Goal: Task Accomplishment & Management: Complete application form

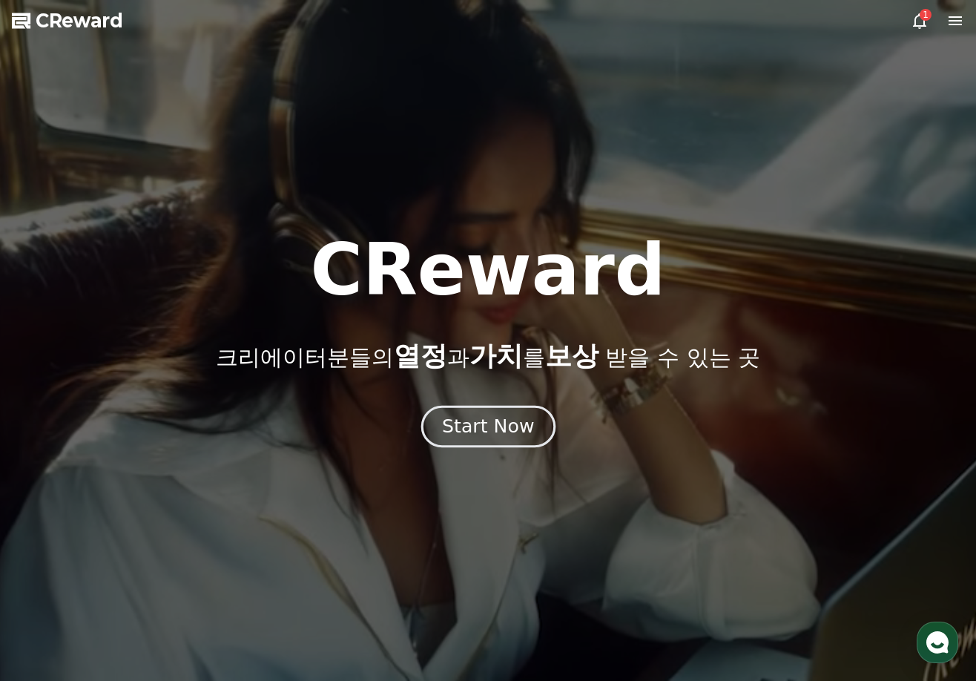
click at [507, 432] on div "Start Now" at bounding box center [488, 426] width 92 height 25
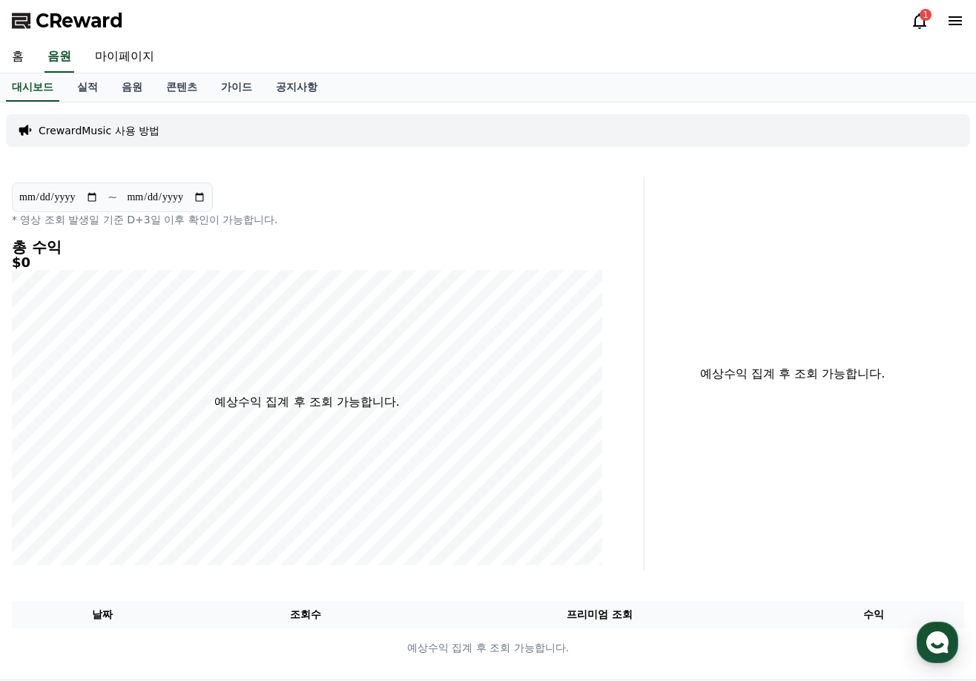
click at [955, 11] on div "1" at bounding box center [937, 21] width 53 height 24
click at [955, 16] on icon at bounding box center [955, 21] width 18 height 18
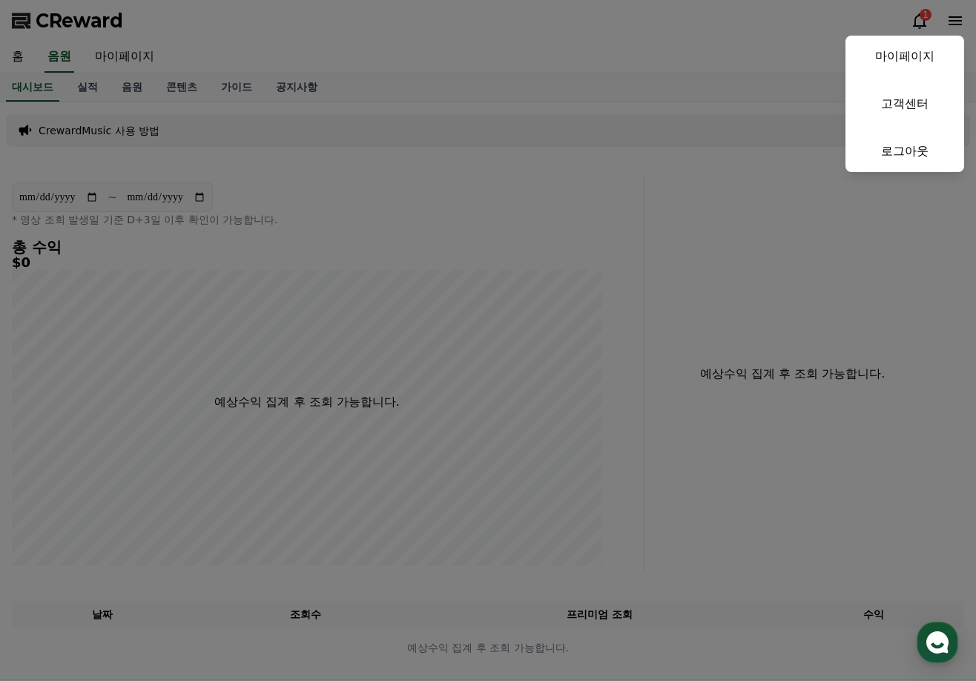
click at [512, 131] on button "close" at bounding box center [488, 340] width 976 height 681
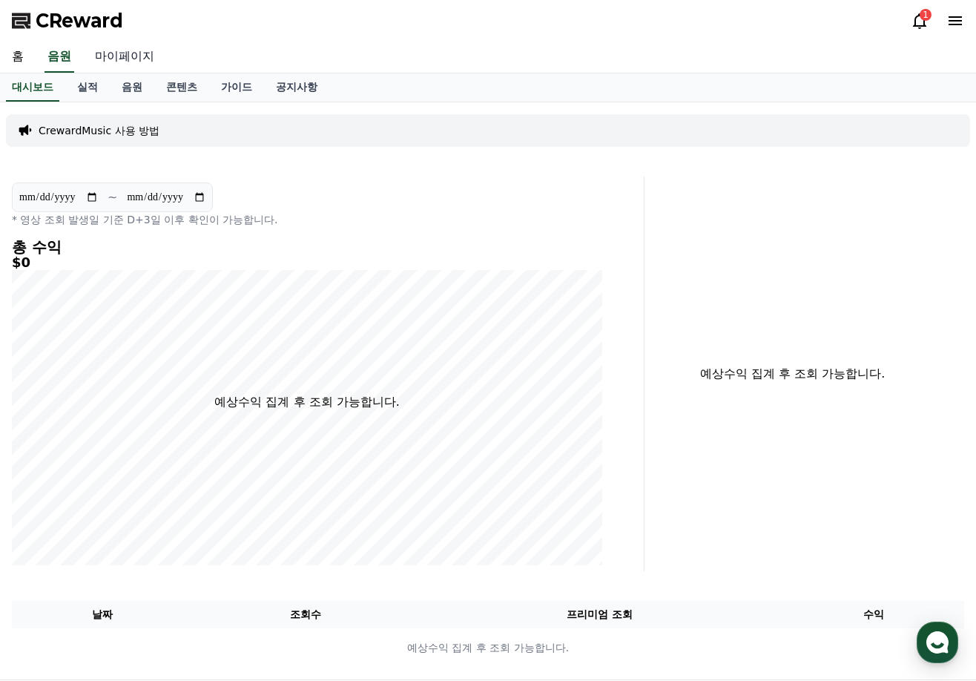
click at [131, 58] on link "마이페이지" at bounding box center [124, 57] width 83 height 31
select select "**********"
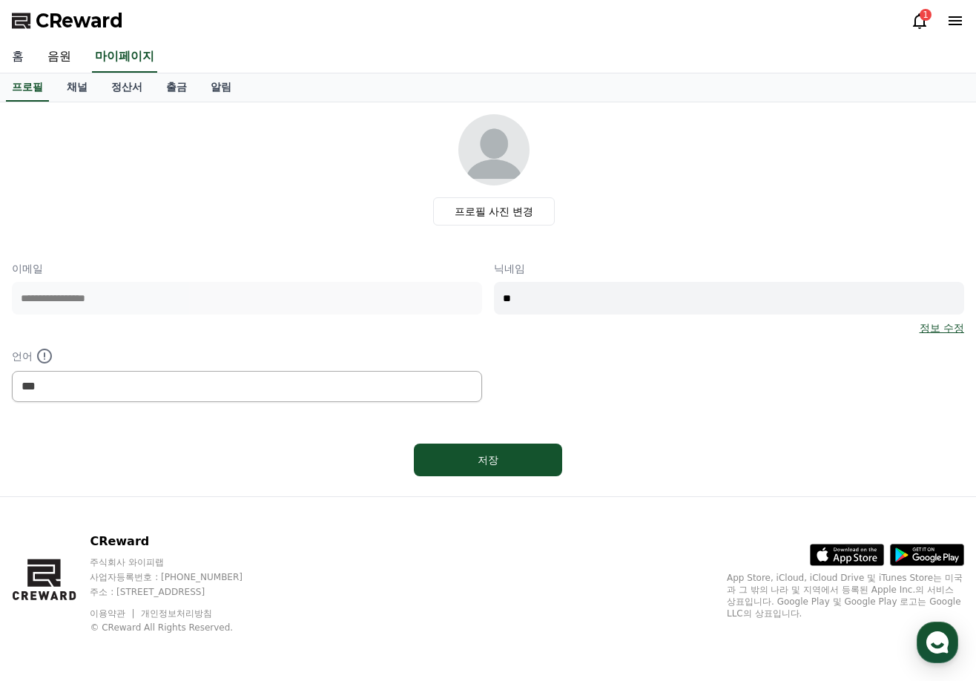
click at [21, 56] on link "홈" at bounding box center [18, 57] width 36 height 31
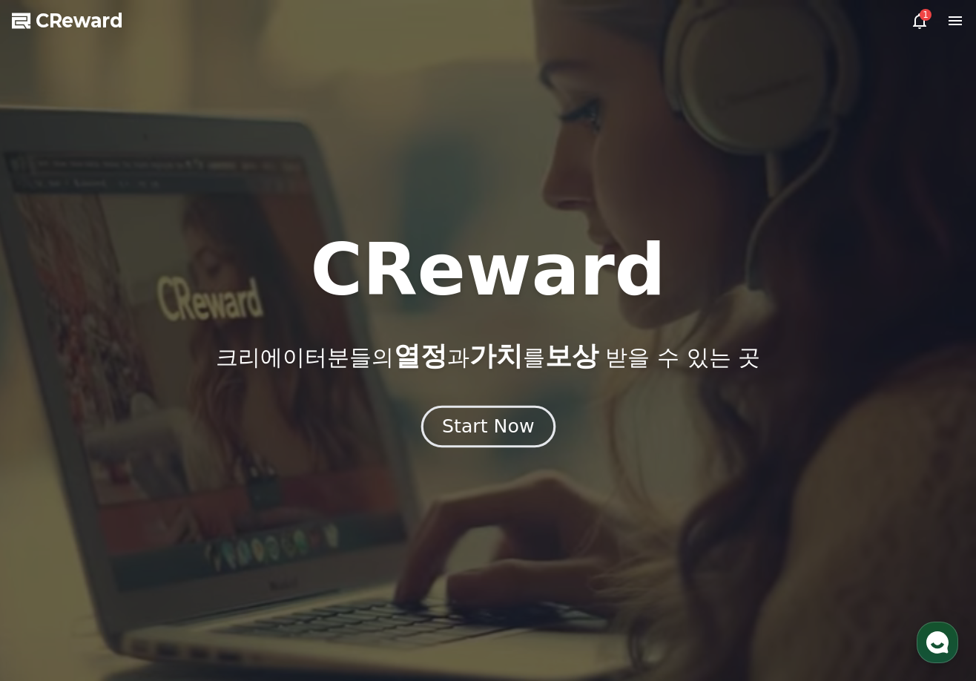
click at [460, 416] on div "Start Now" at bounding box center [488, 426] width 92 height 25
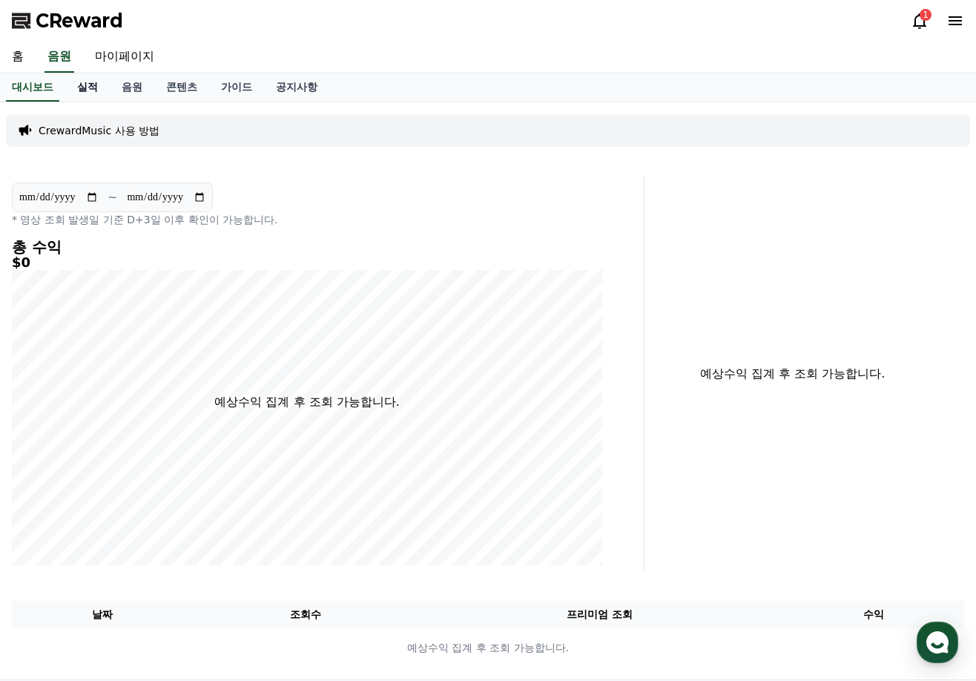
click at [85, 85] on link "실적" at bounding box center [87, 87] width 44 height 28
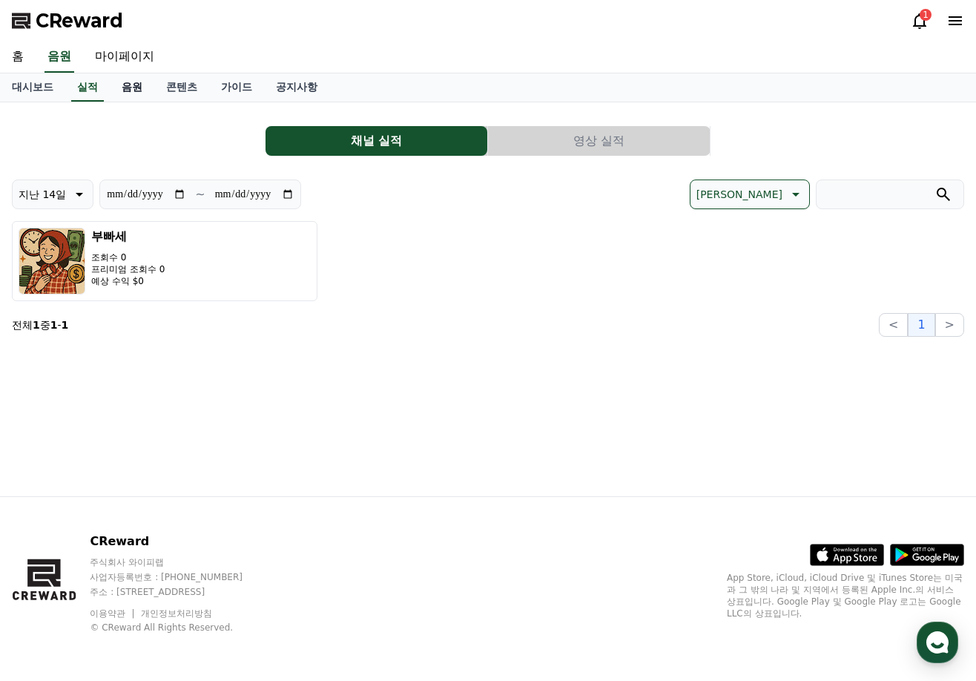
click at [126, 87] on link "음원" at bounding box center [132, 87] width 44 height 28
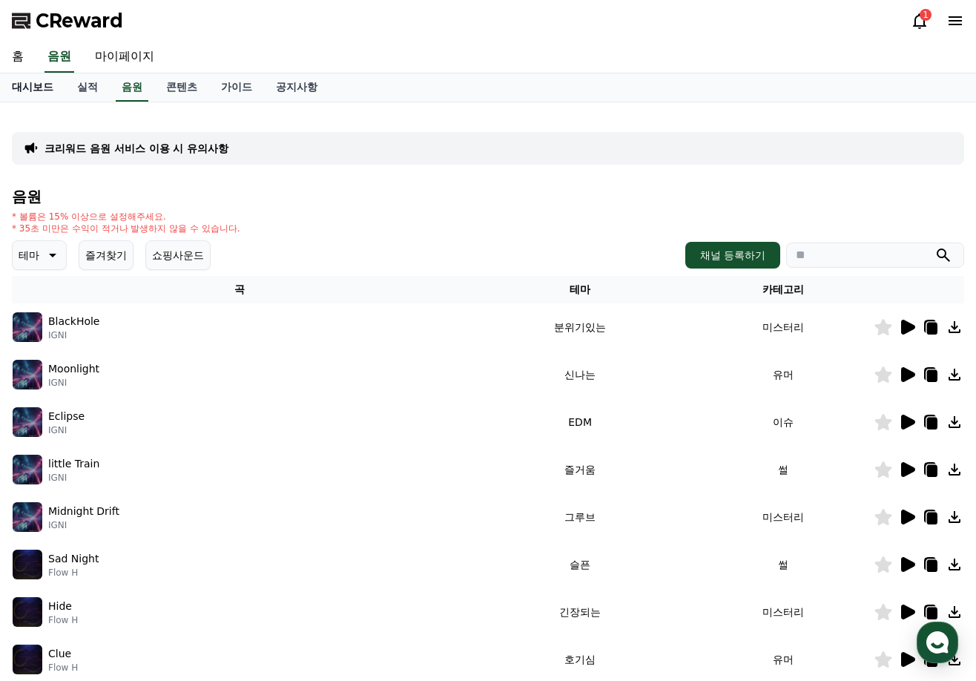
click at [42, 93] on link "대시보드" at bounding box center [32, 87] width 65 height 28
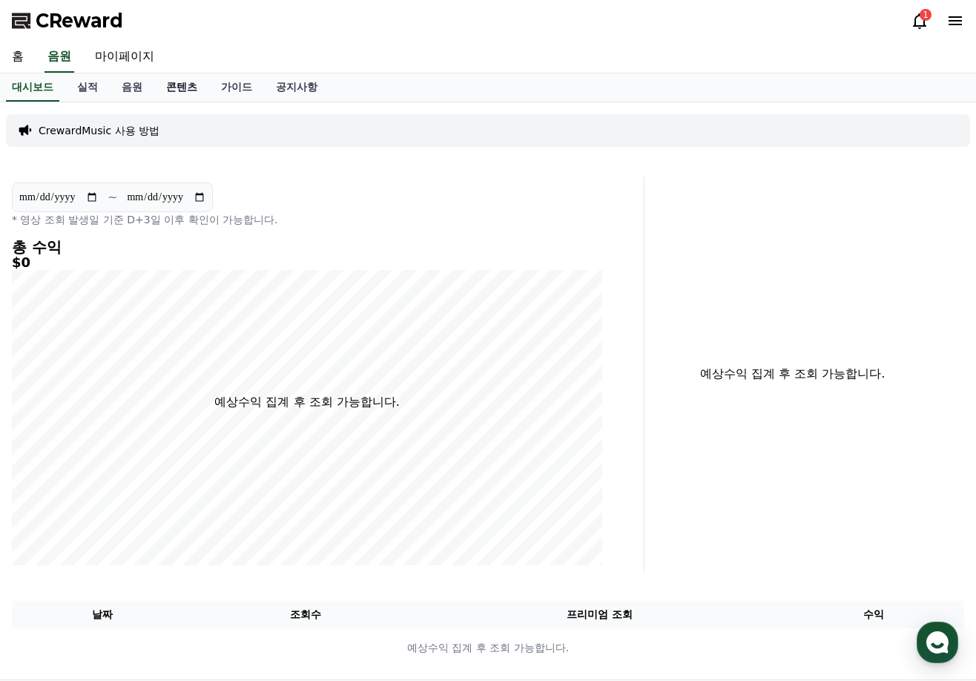
click at [194, 86] on link "콘텐츠" at bounding box center [181, 87] width 55 height 28
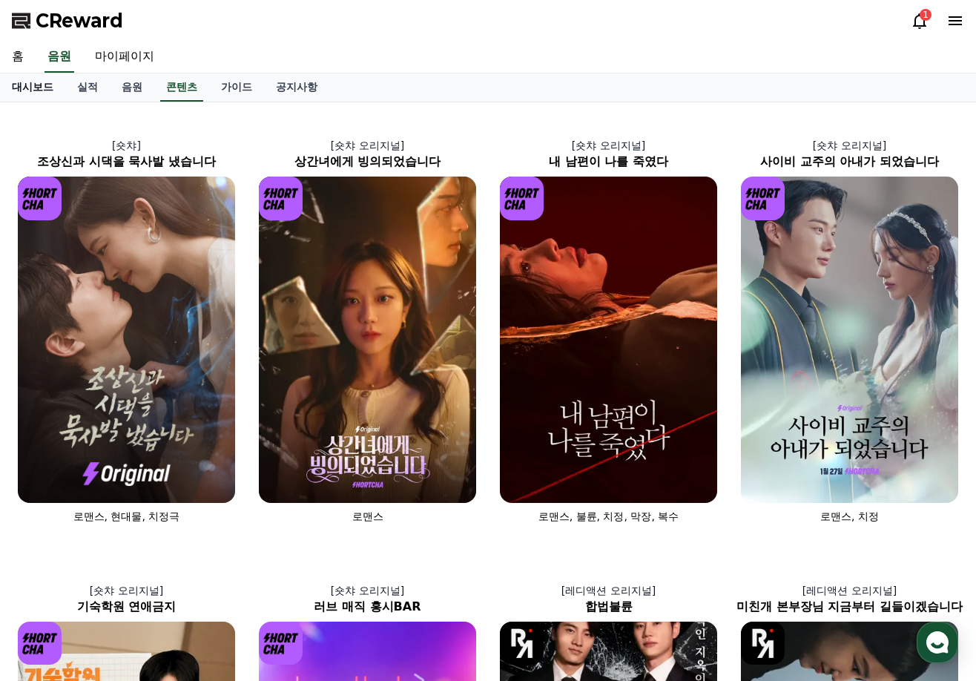
click at [52, 93] on link "대시보드" at bounding box center [32, 87] width 65 height 28
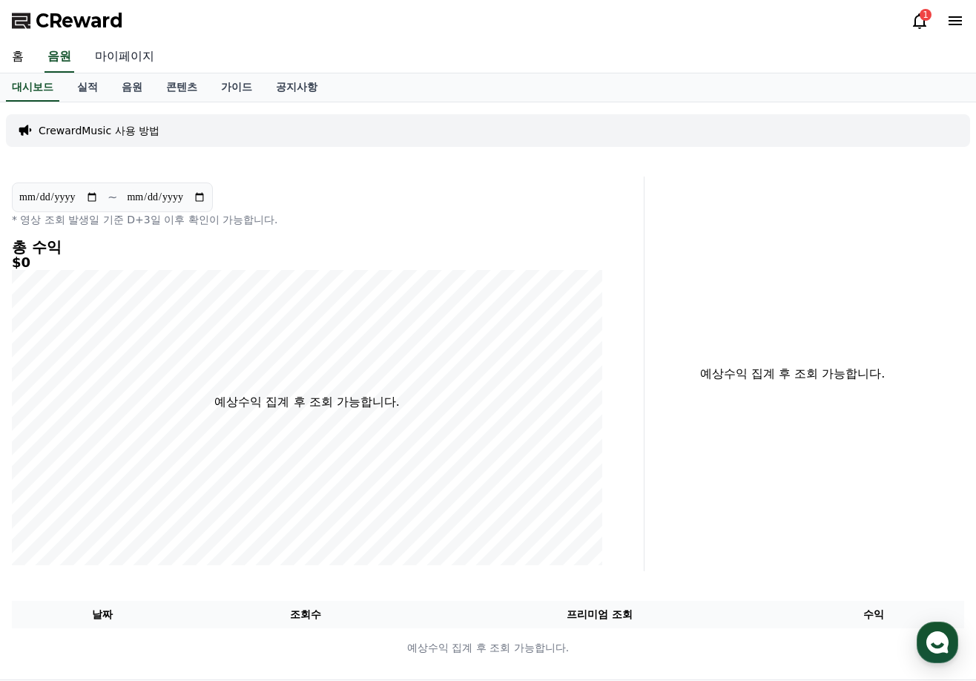
click at [111, 53] on link "마이페이지" at bounding box center [124, 57] width 83 height 31
select select "**********"
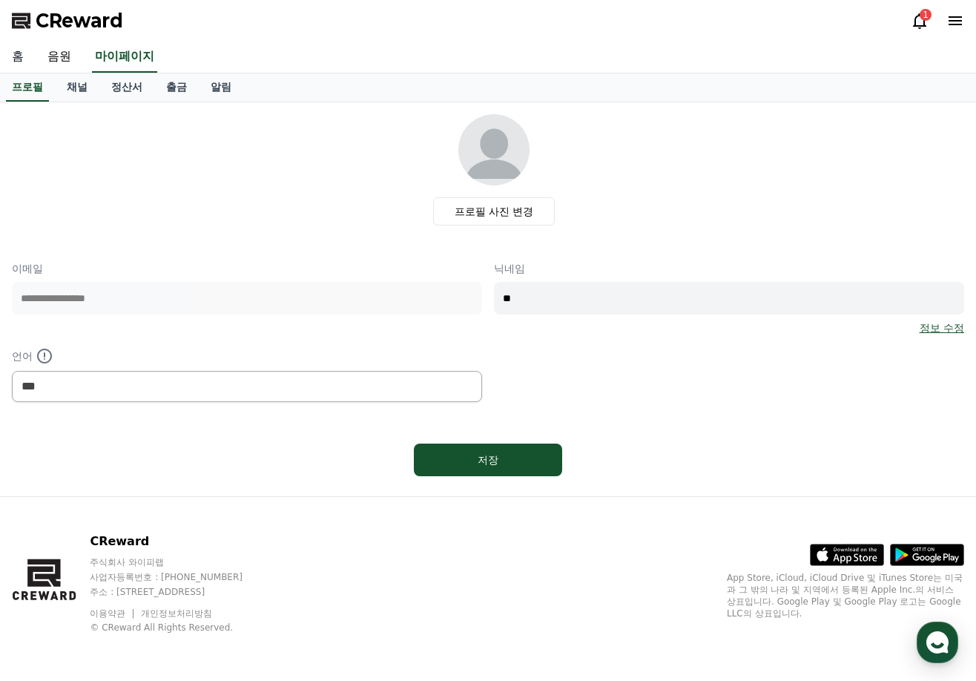
click at [15, 56] on link "홈" at bounding box center [18, 57] width 36 height 31
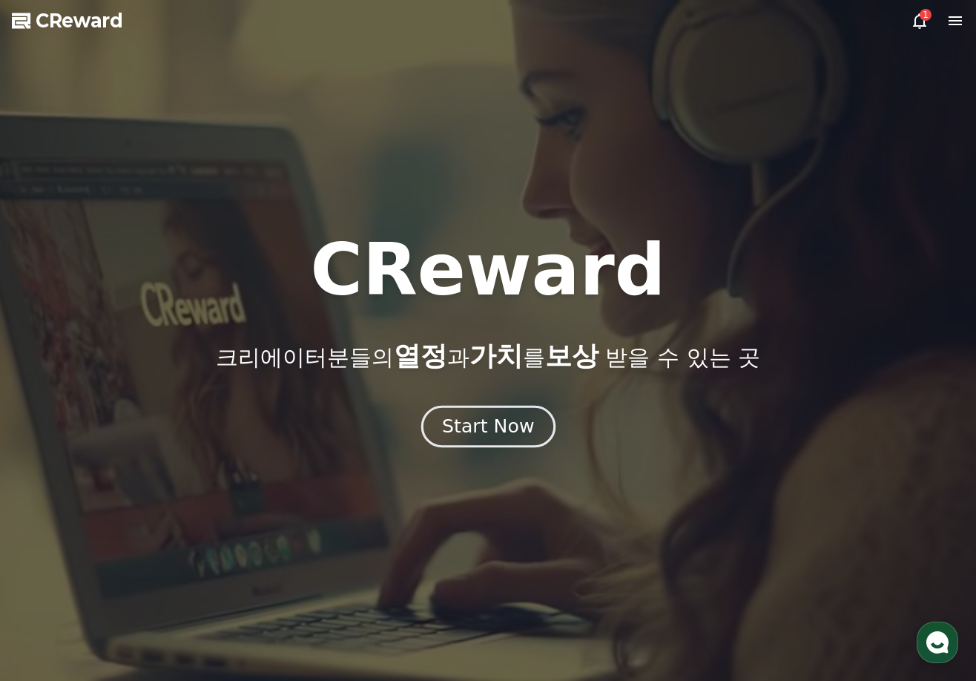
click at [473, 416] on div "Start Now" at bounding box center [488, 426] width 92 height 25
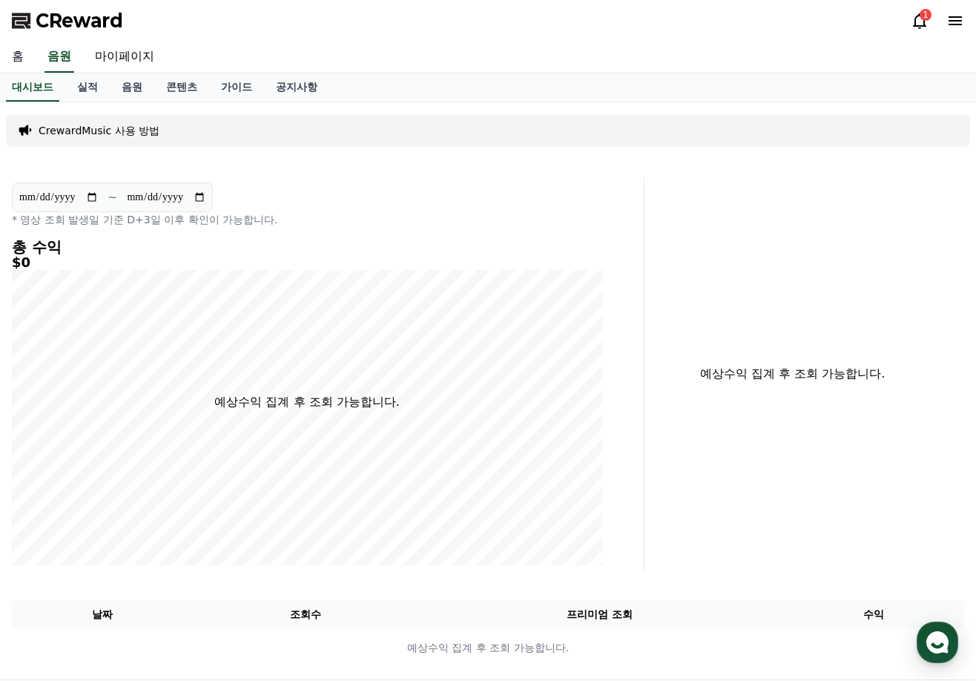
click at [19, 52] on link "홈" at bounding box center [18, 57] width 36 height 31
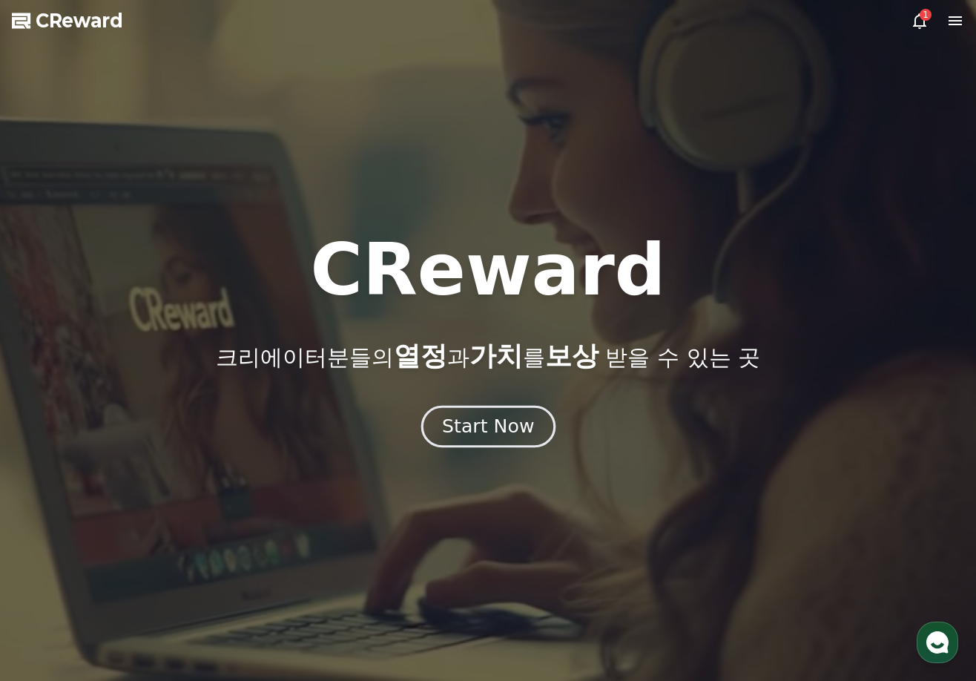
click at [472, 439] on button "Start Now" at bounding box center [487, 427] width 134 height 42
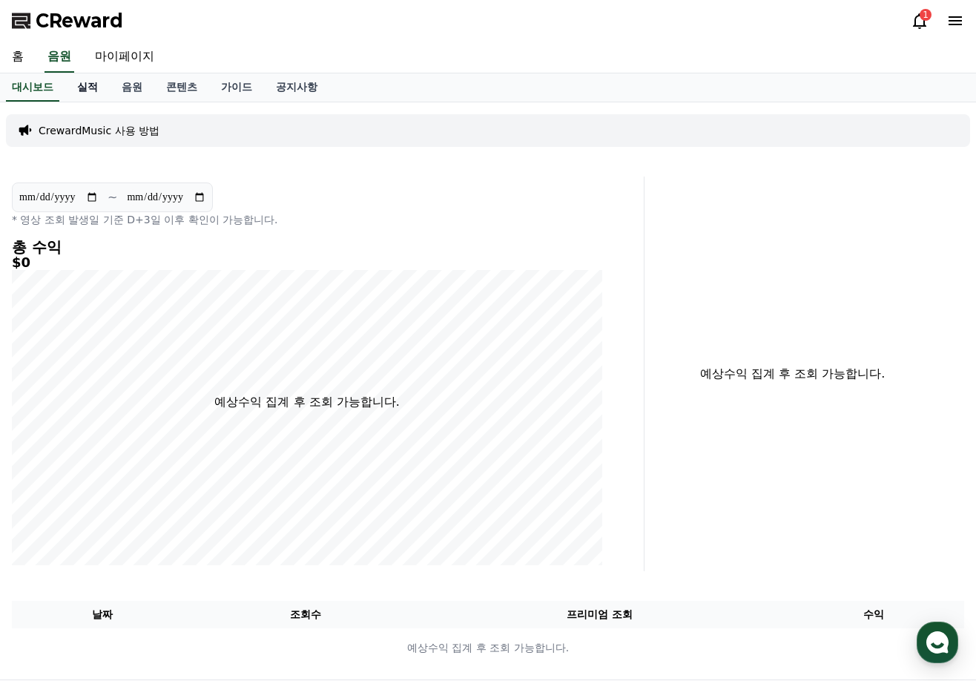
click at [81, 79] on link "실적" at bounding box center [87, 87] width 44 height 28
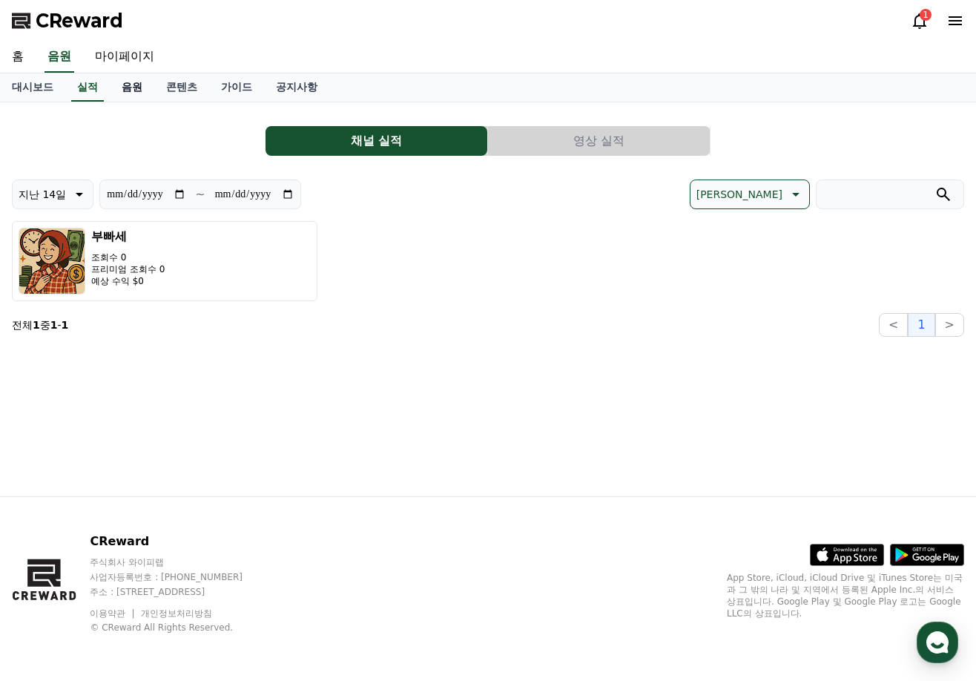
click at [140, 94] on link "음원" at bounding box center [132, 87] width 44 height 28
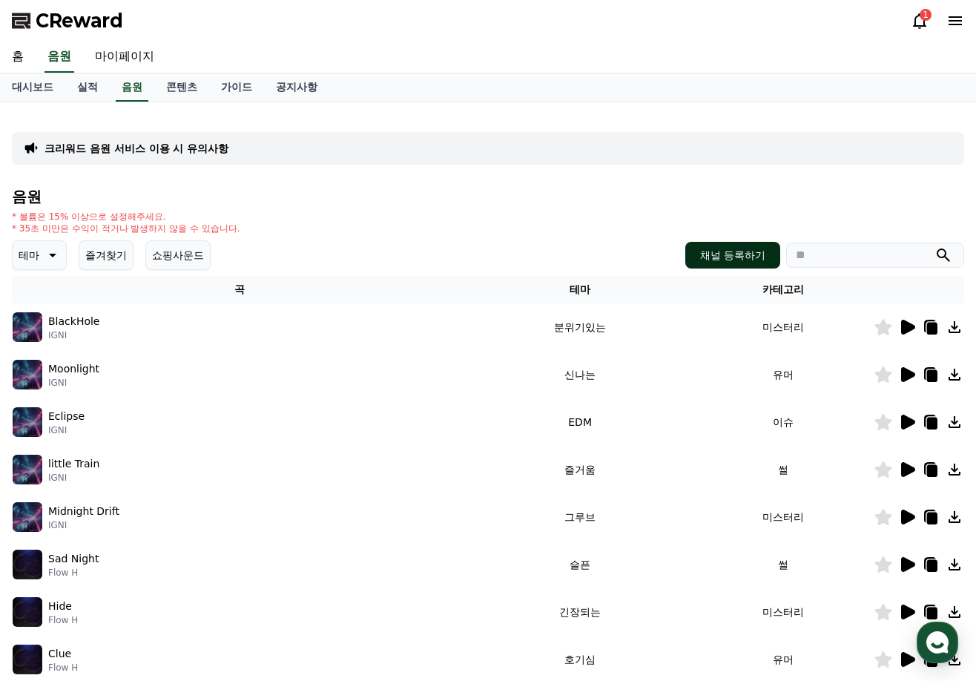
click at [744, 249] on button "채널 등록하기" at bounding box center [732, 255] width 95 height 27
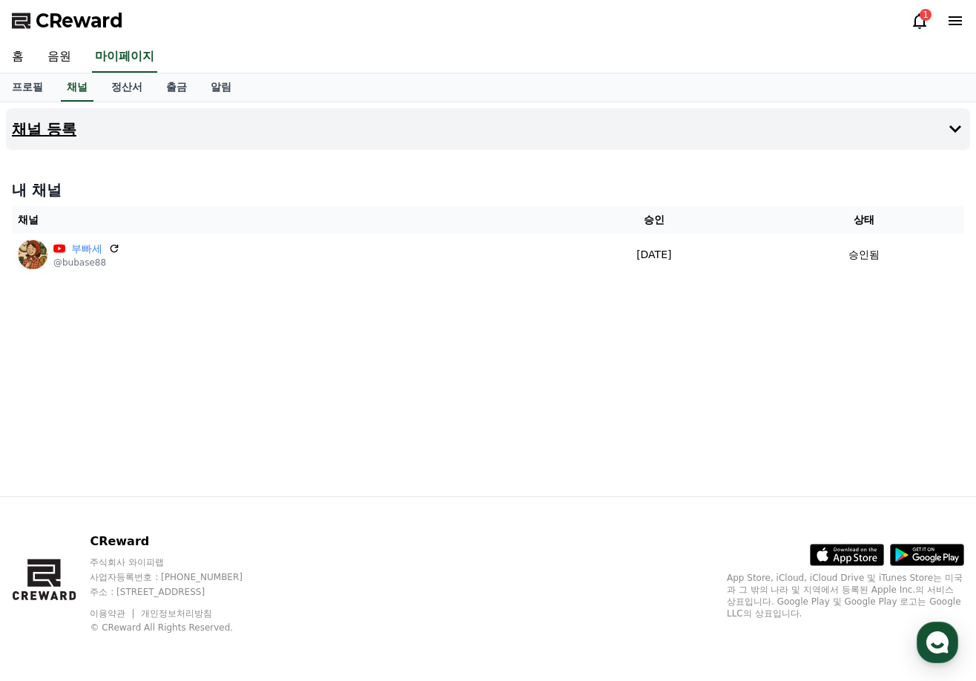
click at [495, 122] on button "채널 등록" at bounding box center [488, 129] width 964 height 42
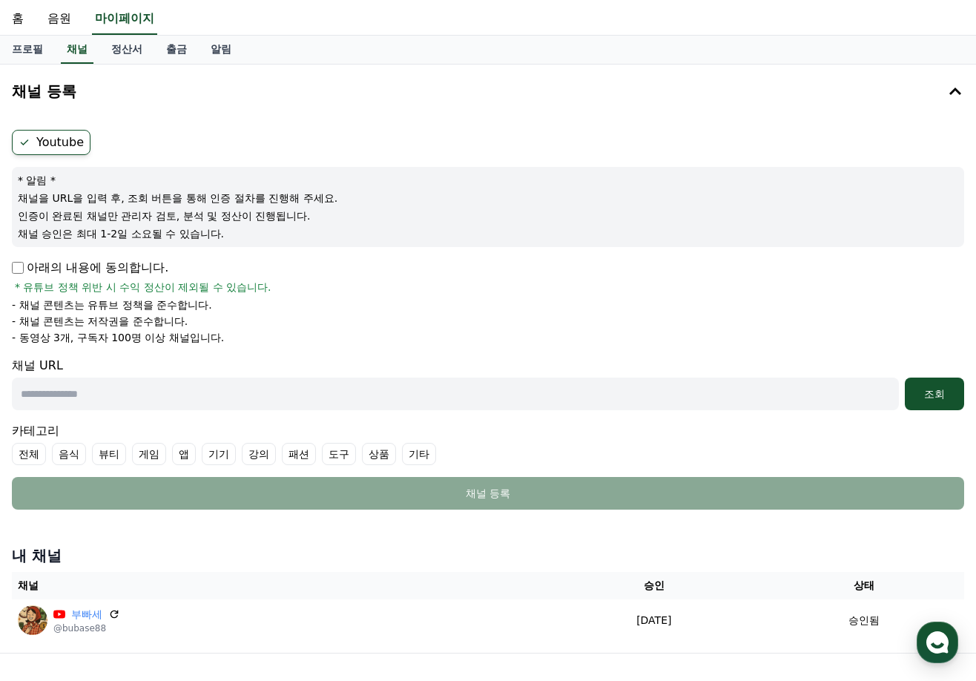
scroll to position [74, 0]
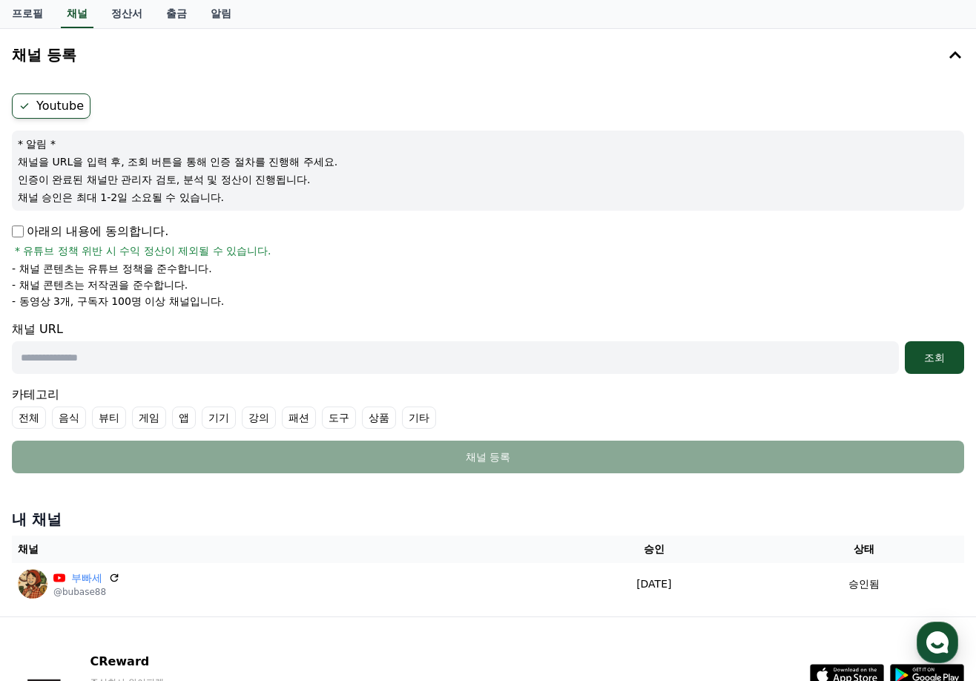
click at [228, 359] on input "text" at bounding box center [455, 357] width 887 height 33
paste input "**********"
click at [921, 356] on div "조회" at bounding box center [934, 357] width 47 height 15
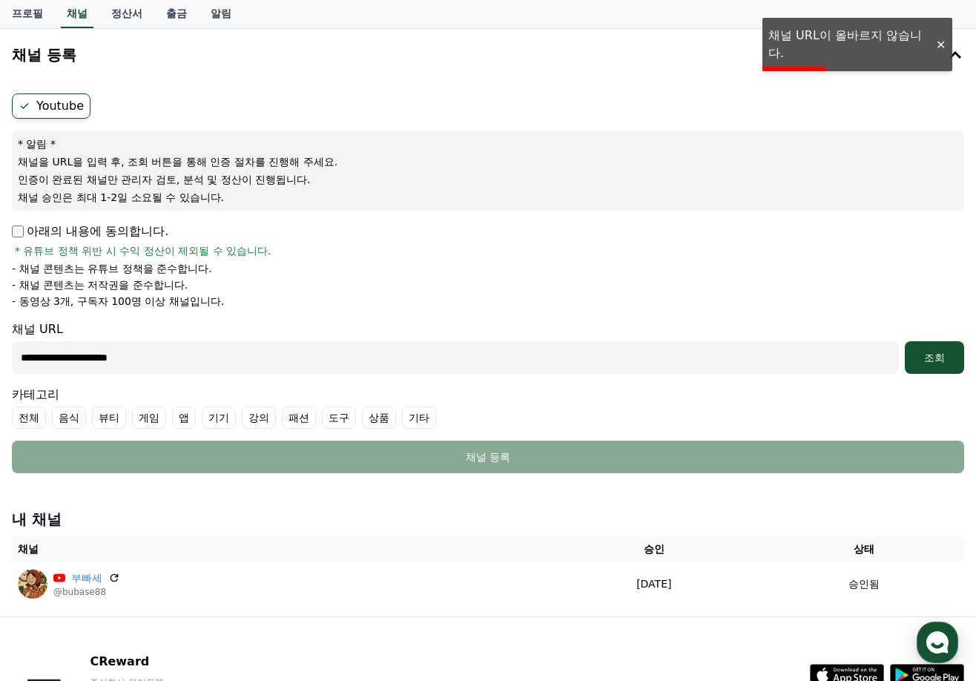
click at [23, 363] on input "**********" at bounding box center [455, 357] width 887 height 33
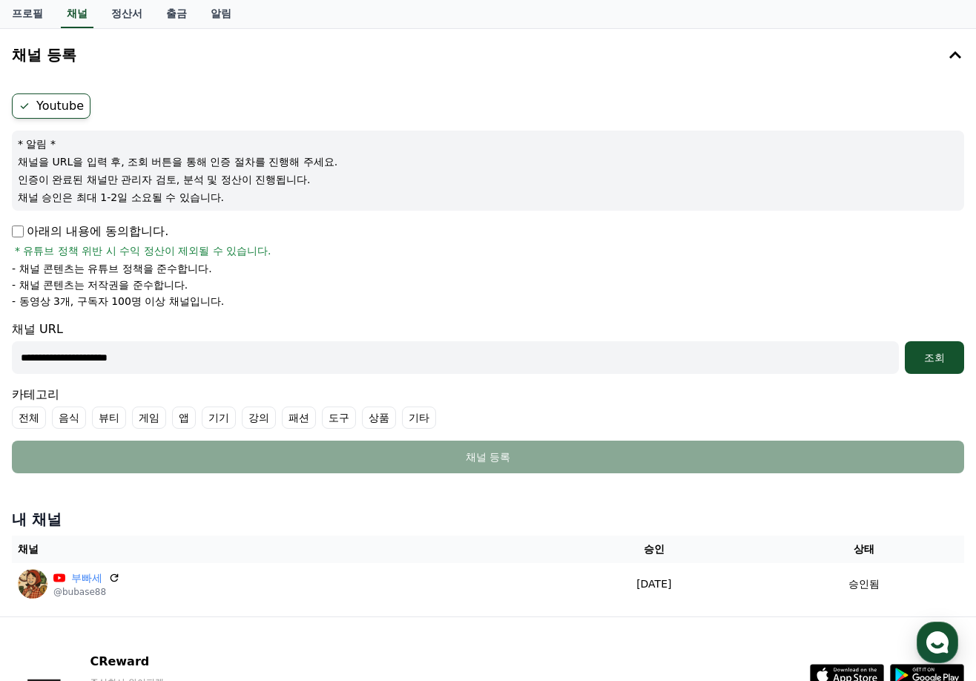
click at [27, 354] on input "**********" at bounding box center [455, 357] width 887 height 33
click at [941, 365] on button "조회" at bounding box center [934, 357] width 59 height 33
click at [193, 357] on input "**********" at bounding box center [455, 357] width 887 height 33
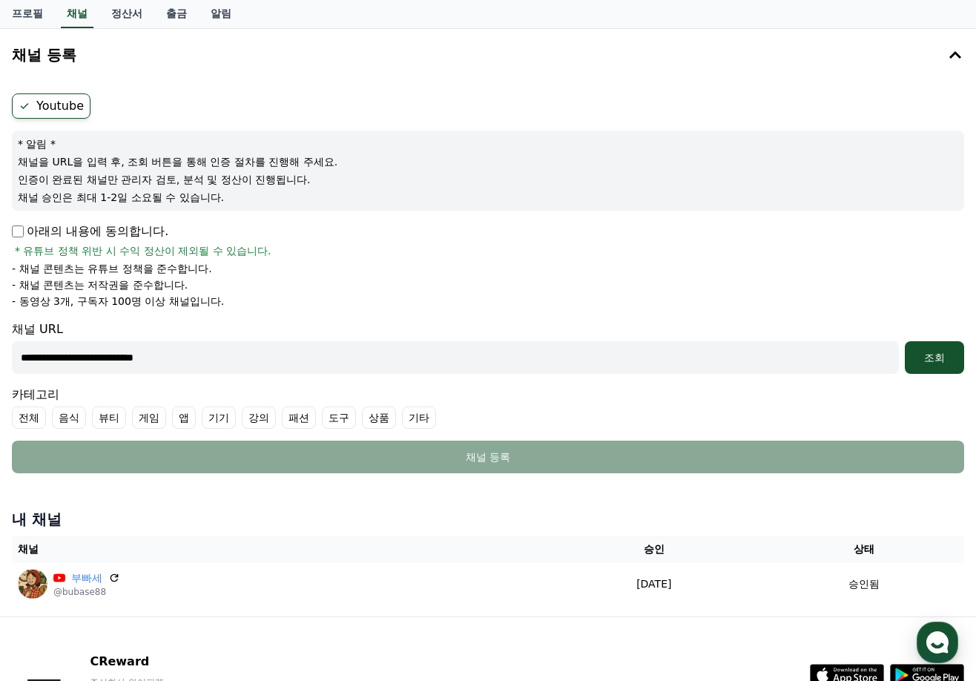
click at [278, 357] on input "**********" at bounding box center [455, 357] width 887 height 33
paste input "**********"
type input "**********"
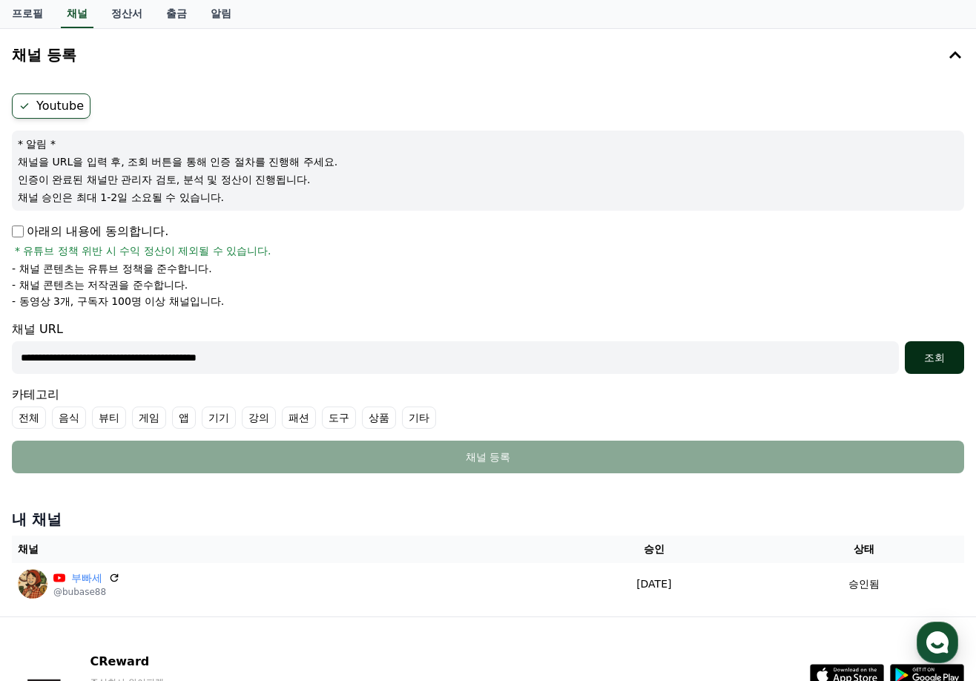
click at [934, 354] on div "조회" at bounding box center [934, 357] width 47 height 15
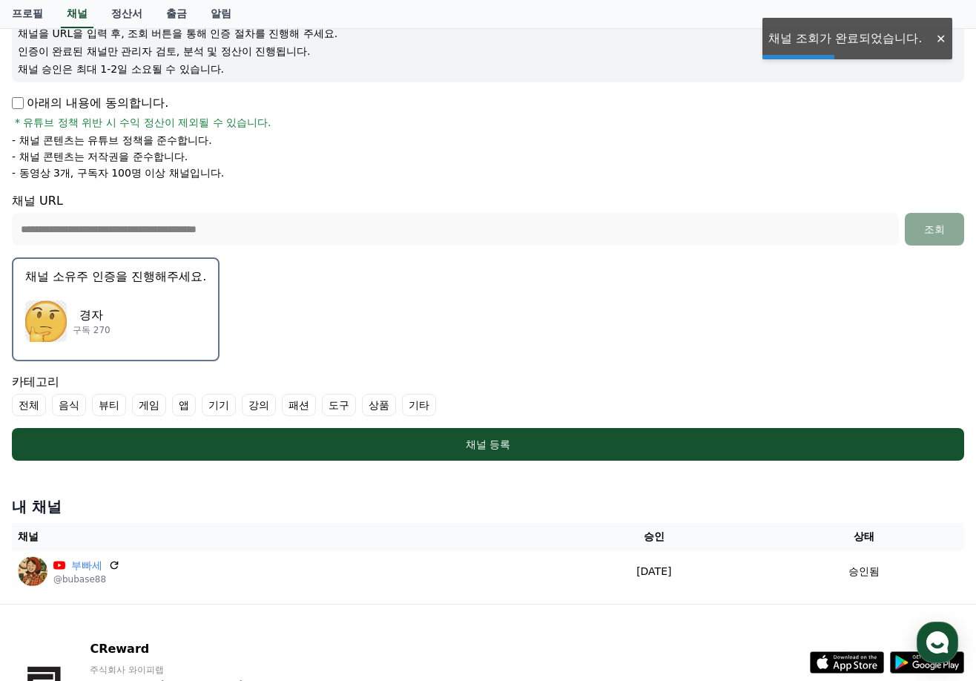
scroll to position [222, 0]
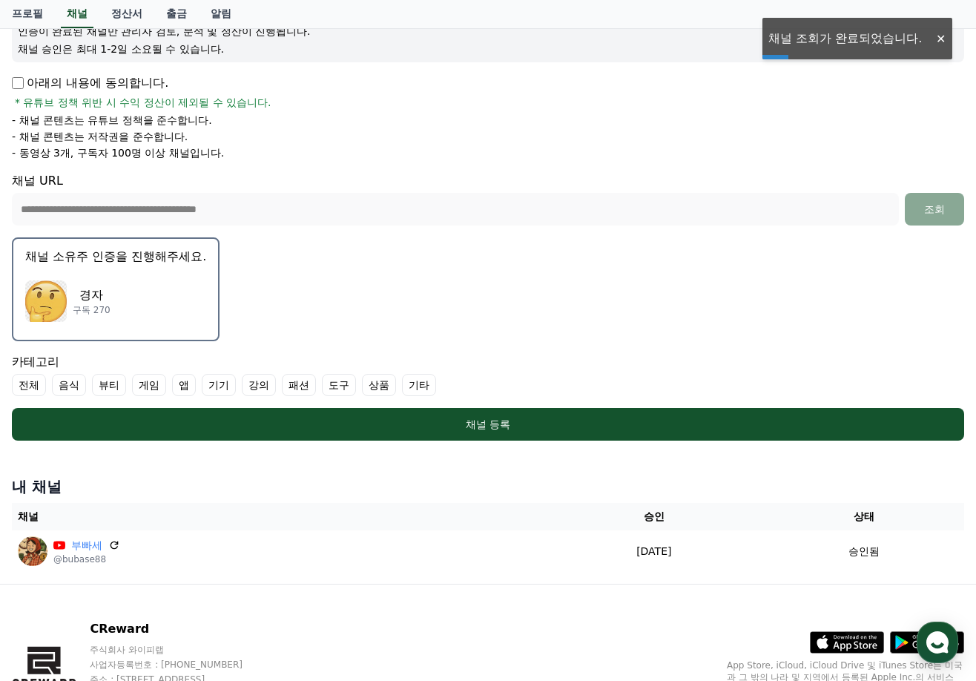
click at [179, 270] on button "채널 소유주 인증을 진행해주세요. 경자 구독 270" at bounding box center [116, 289] width 208 height 104
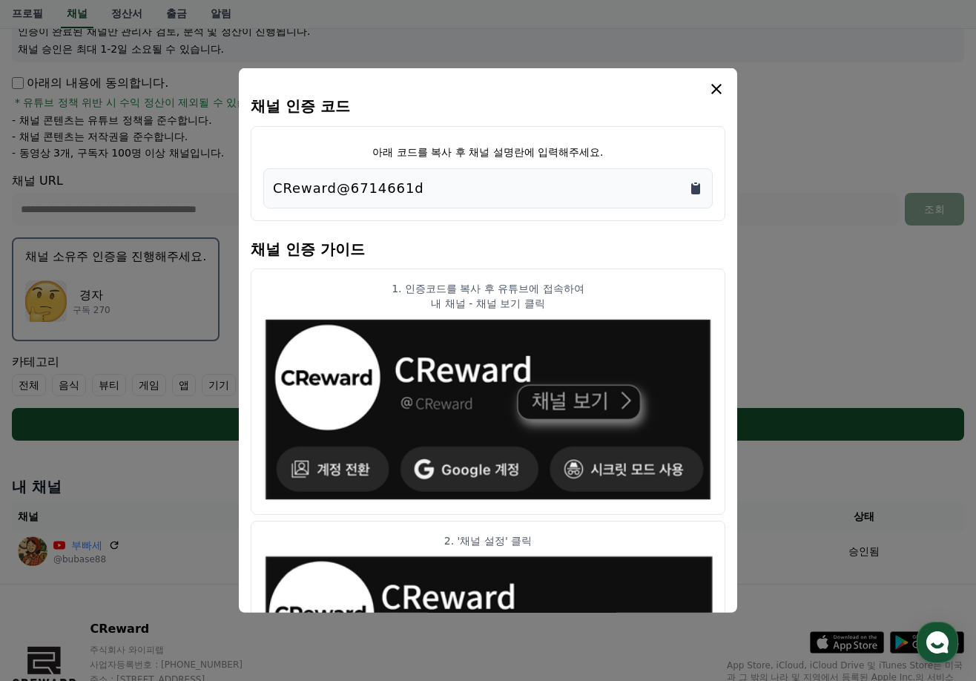
click at [698, 181] on icon "Copy to clipboard" at bounding box center [695, 188] width 15 height 15
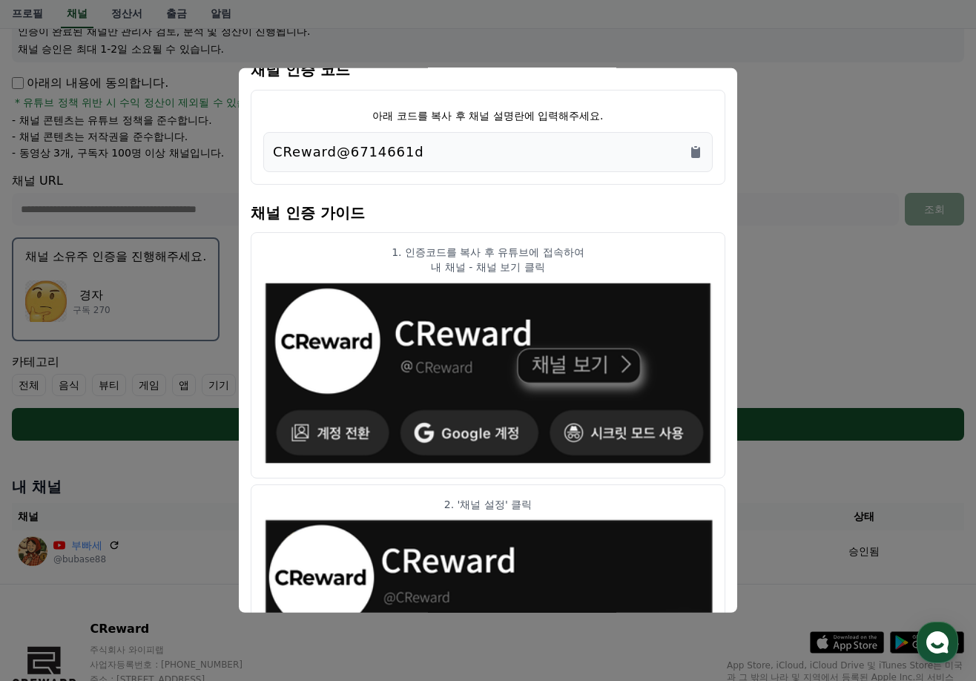
scroll to position [0, 0]
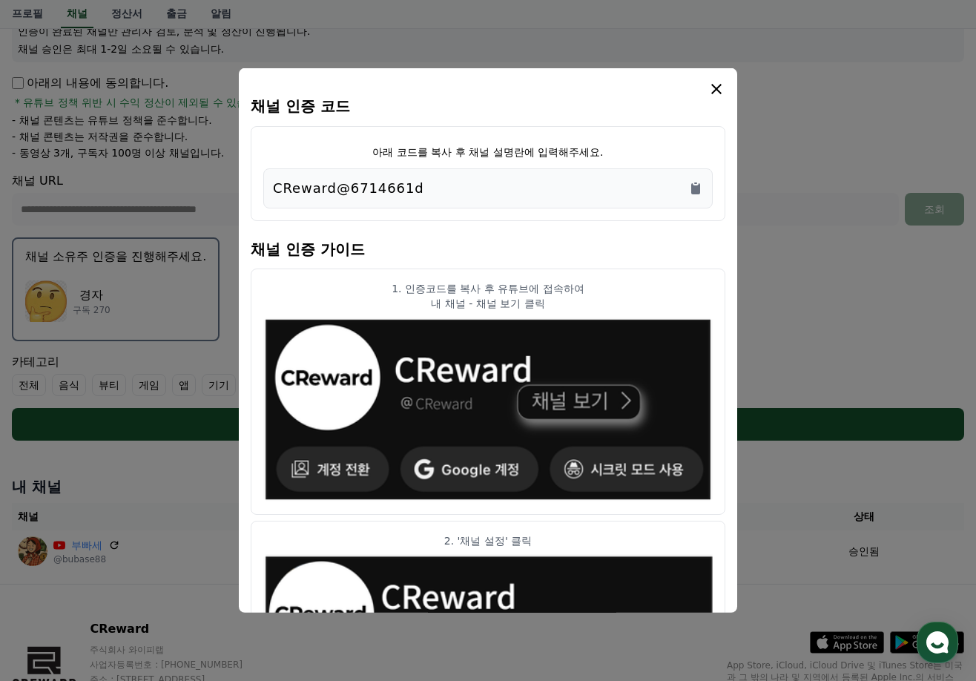
click at [718, 91] on icon "modal" at bounding box center [716, 89] width 10 height 10
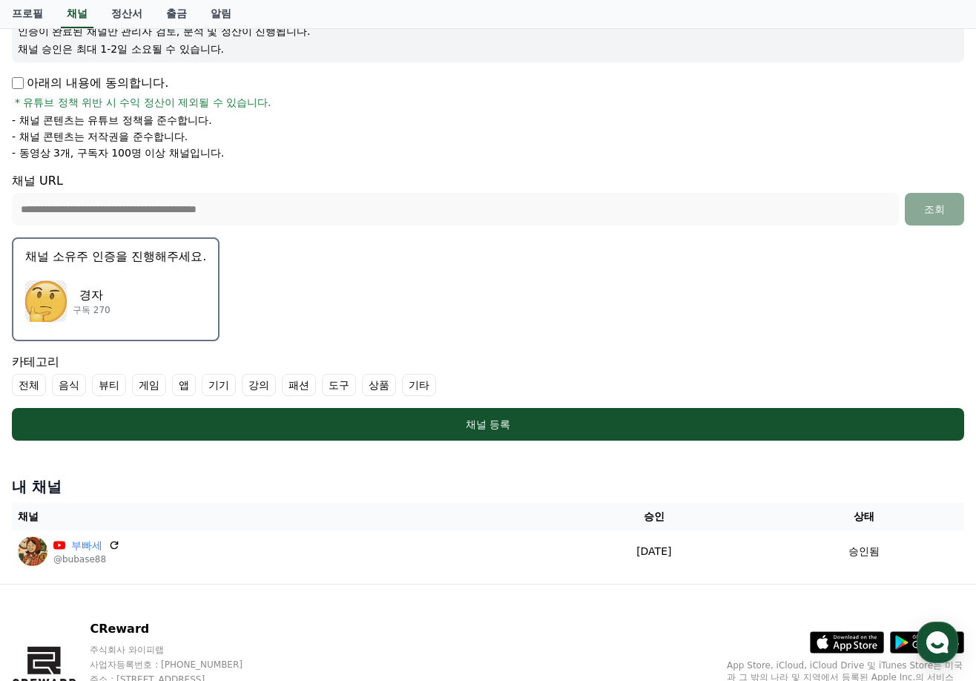
click at [111, 326] on div "경자 구독 270" at bounding box center [115, 300] width 181 height 59
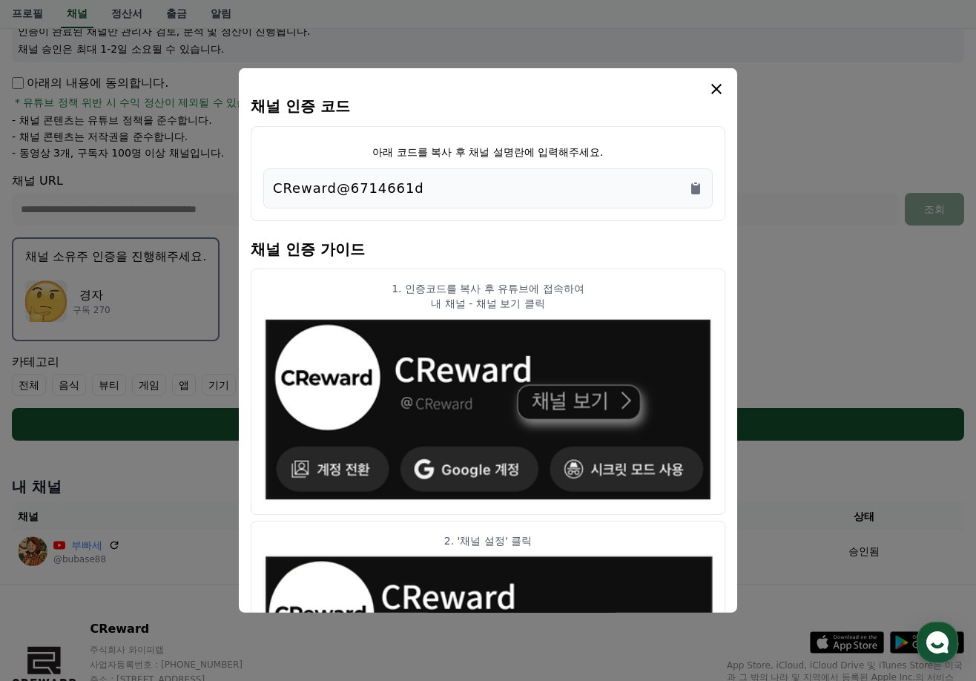
click at [472, 281] on p "1. 인증코드를 복사 후 유튜브에 접속하여" at bounding box center [487, 288] width 449 height 15
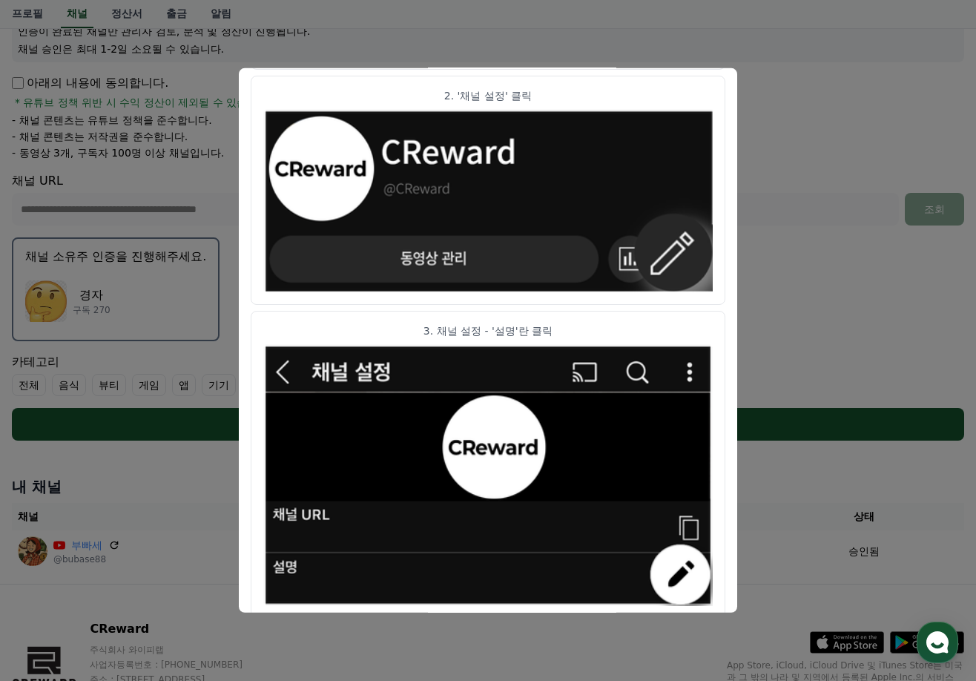
scroll to position [736, 0]
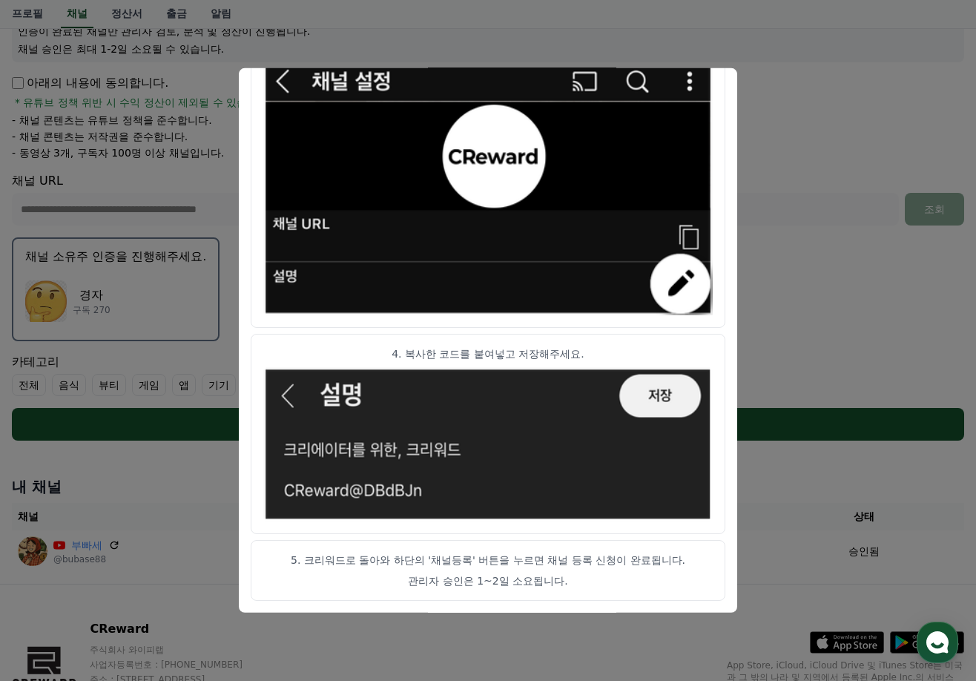
click at [827, 305] on button "close modal" at bounding box center [488, 340] width 976 height 681
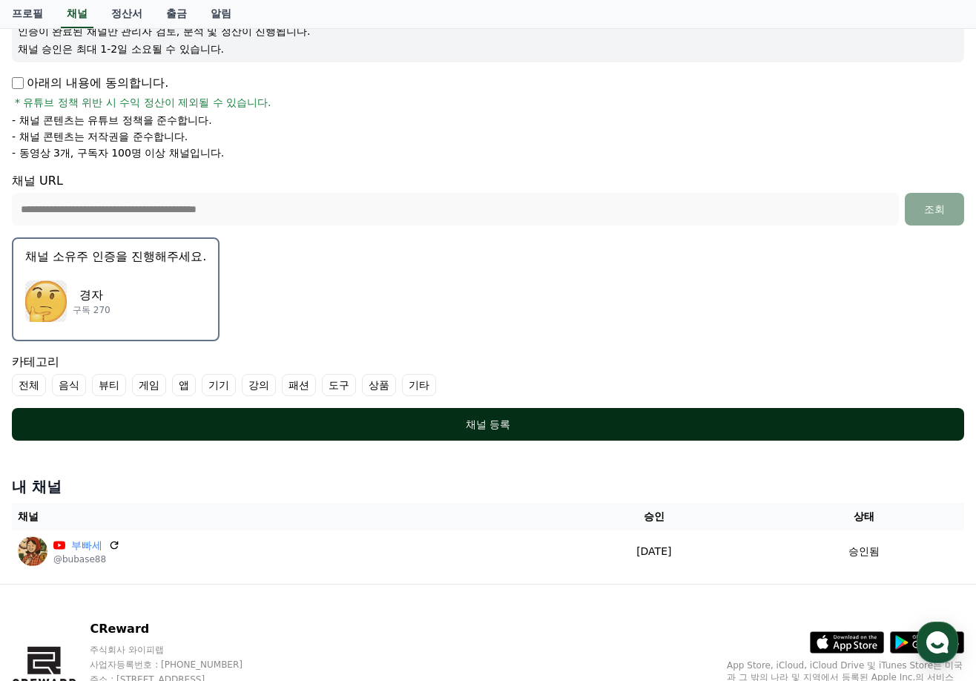
click at [391, 428] on div "채널 등록" at bounding box center [488, 424] width 893 height 15
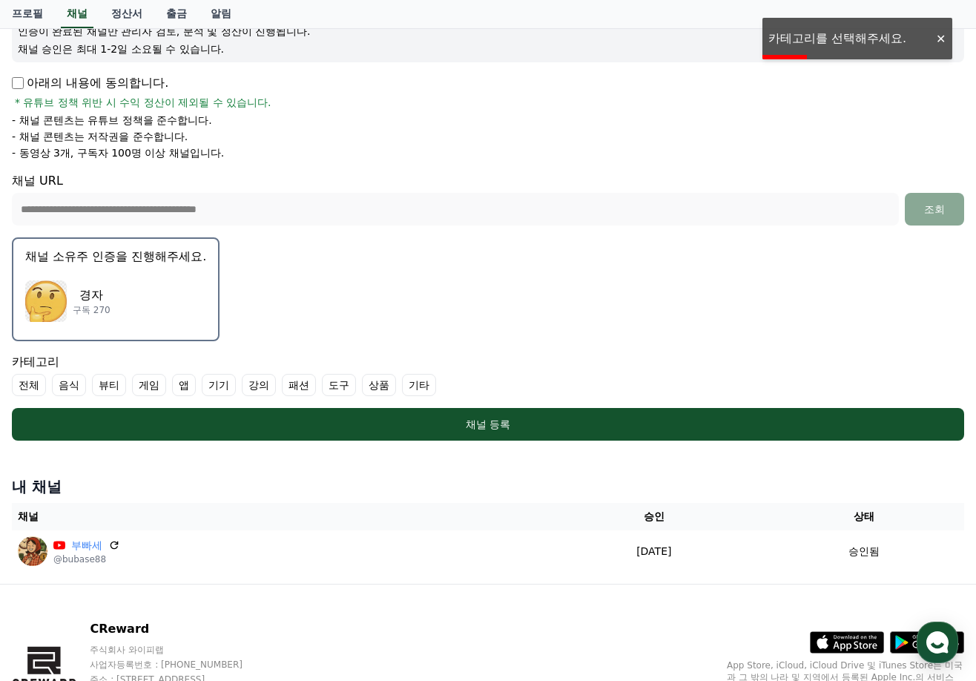
click at [35, 383] on label "전체" at bounding box center [29, 385] width 34 height 22
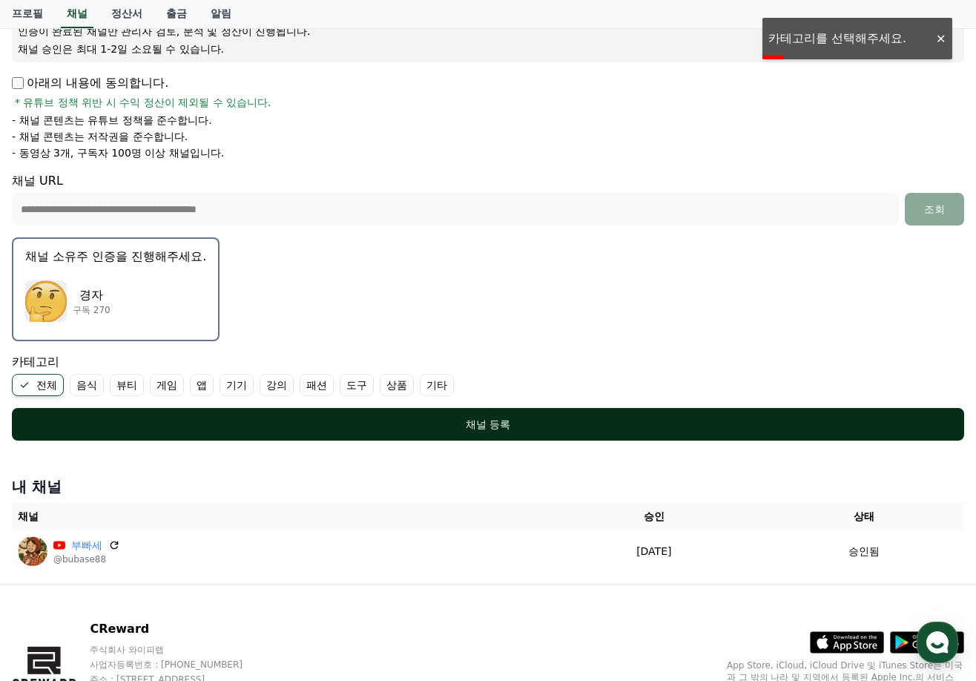
click at [241, 414] on button "채널 등록" at bounding box center [488, 424] width 952 height 33
